Goal: Task Accomplishment & Management: Use online tool/utility

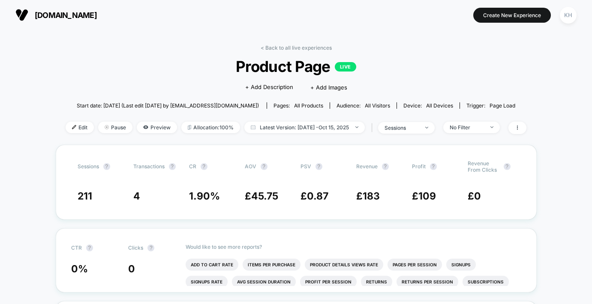
click at [91, 15] on span "[DOMAIN_NAME]" at bounding box center [66, 15] width 62 height 9
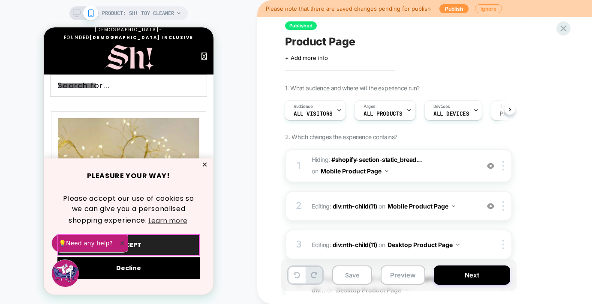
click at [135, 243] on button "ACCEPT" at bounding box center [128, 244] width 142 height 21
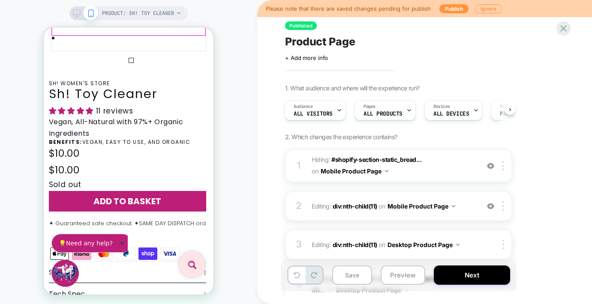
scroll to position [250, 0]
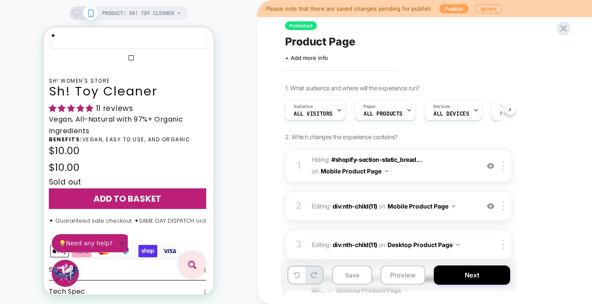
click at [451, 9] on button "Publish" at bounding box center [453, 8] width 29 height 9
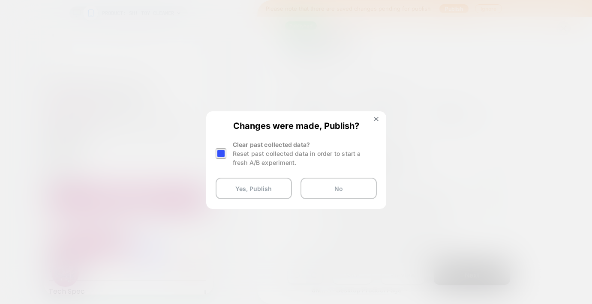
click at [225, 153] on div at bounding box center [221, 153] width 11 height 11
click at [255, 184] on button "Yes, Publish" at bounding box center [254, 188] width 76 height 21
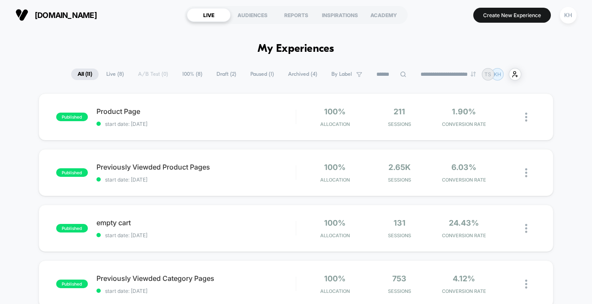
click at [62, 9] on button "[DOMAIN_NAME]" at bounding box center [56, 15] width 87 height 14
